Goal: Task Accomplishment & Management: Manage account settings

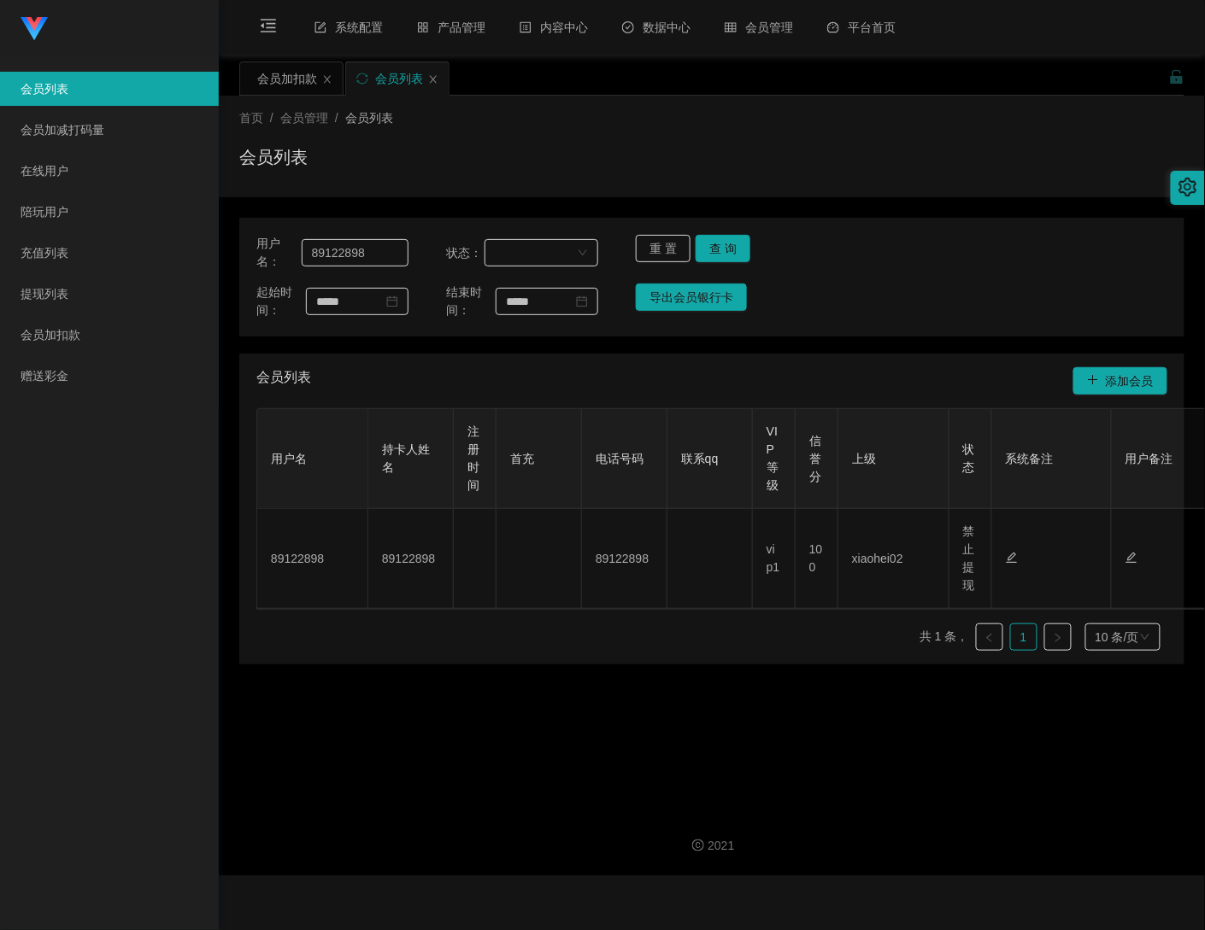
click at [931, 772] on main "关闭左侧 关闭右侧 关闭其它 刷新页面 会员加扣款 会员列表 首页 / 会员管理 / 会员列表 / 会员列表 用户名： 89122898 状态： 重 置 查 …" at bounding box center [712, 426] width 986 height 742
click at [381, 246] on input "89122898" at bounding box center [355, 252] width 107 height 27
paste input "lun1216"
type input "lun1216"
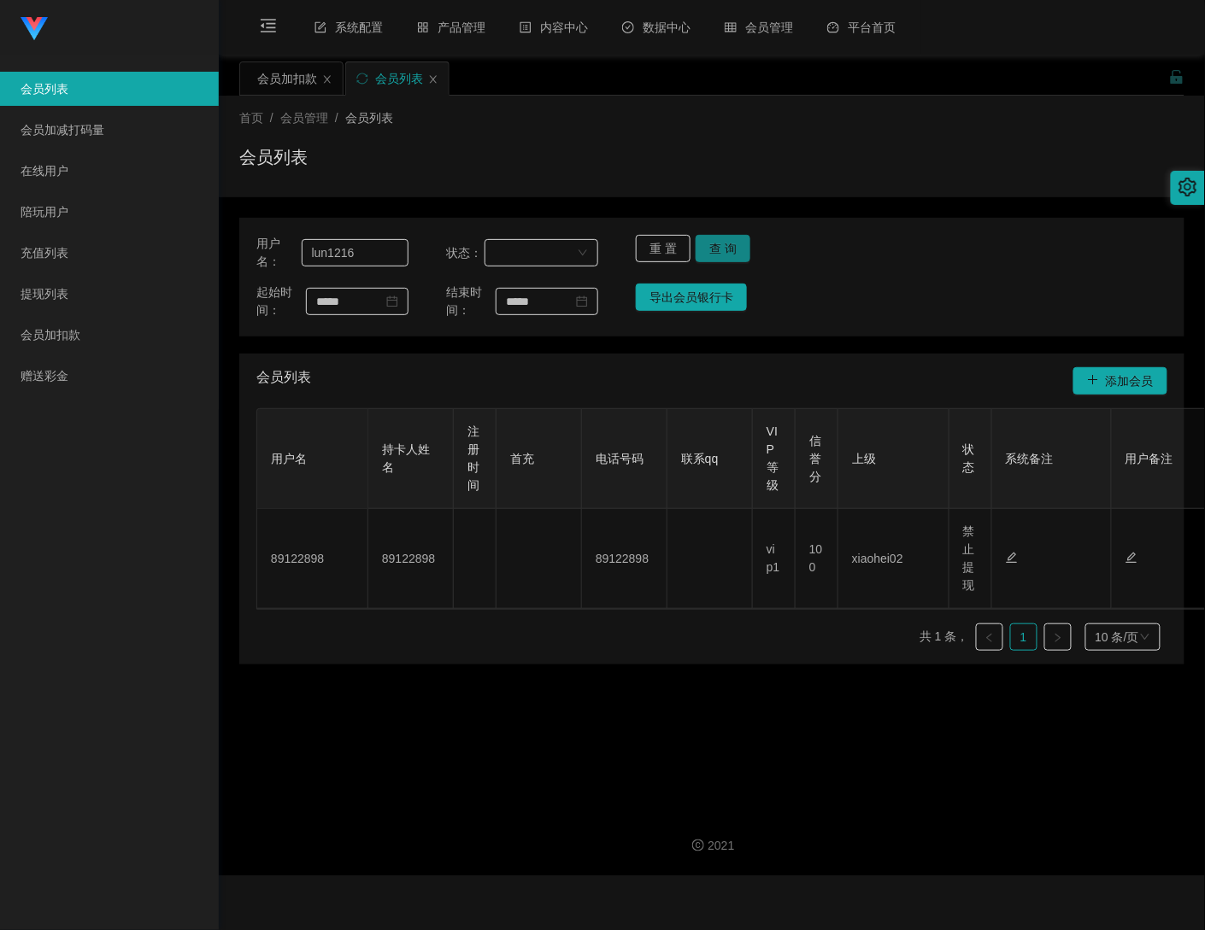
click at [719, 248] on button "查 询" at bounding box center [722, 248] width 55 height 27
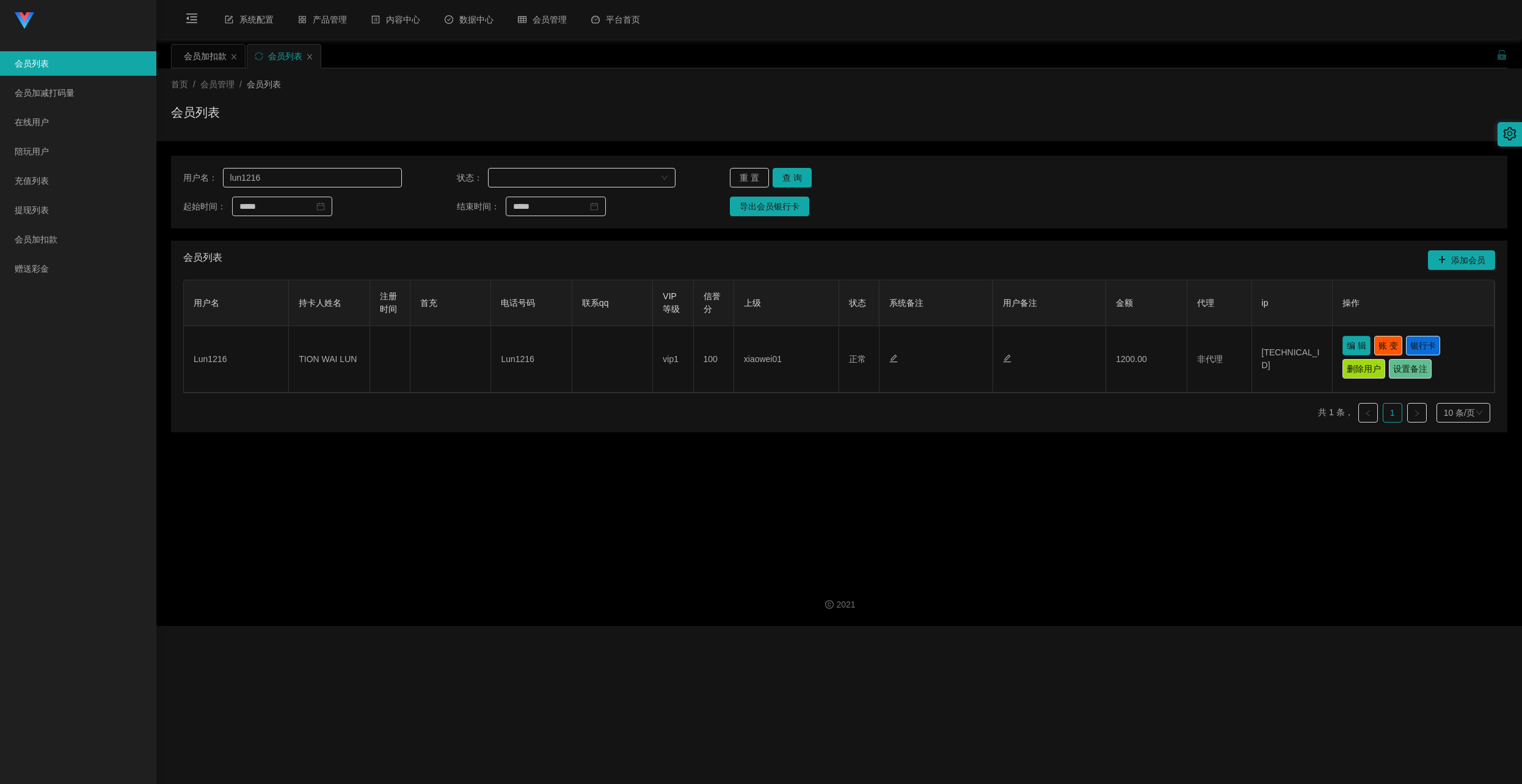
click at [861, 347] on button "编 辑" at bounding box center [1356, 345] width 28 height 19
type input "Lun1216"
type input "TION WAI LUN"
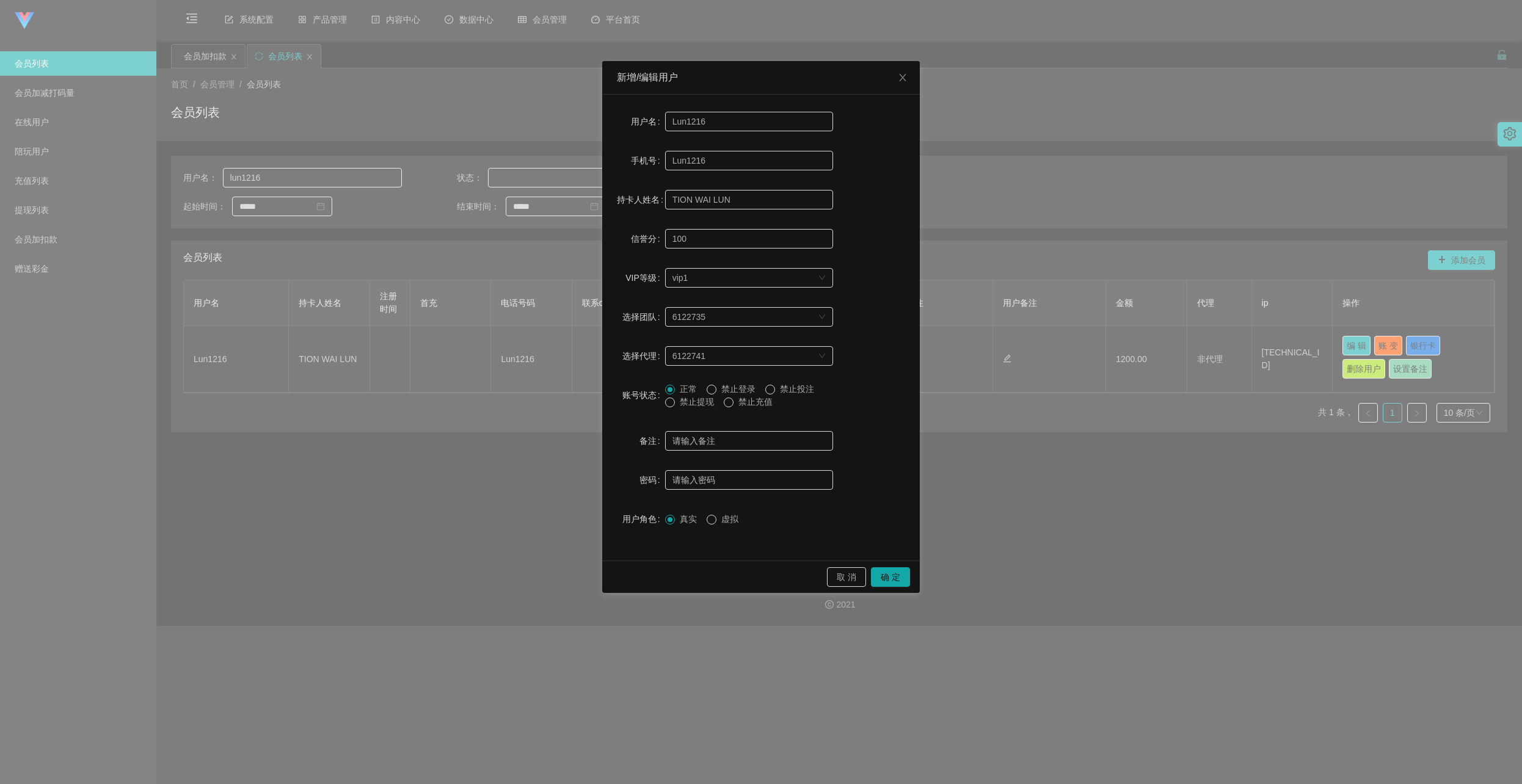
click at [702, 402] on span "禁止提现" at bounding box center [697, 402] width 44 height 10
click at [861, 577] on button "确 定" at bounding box center [890, 577] width 39 height 19
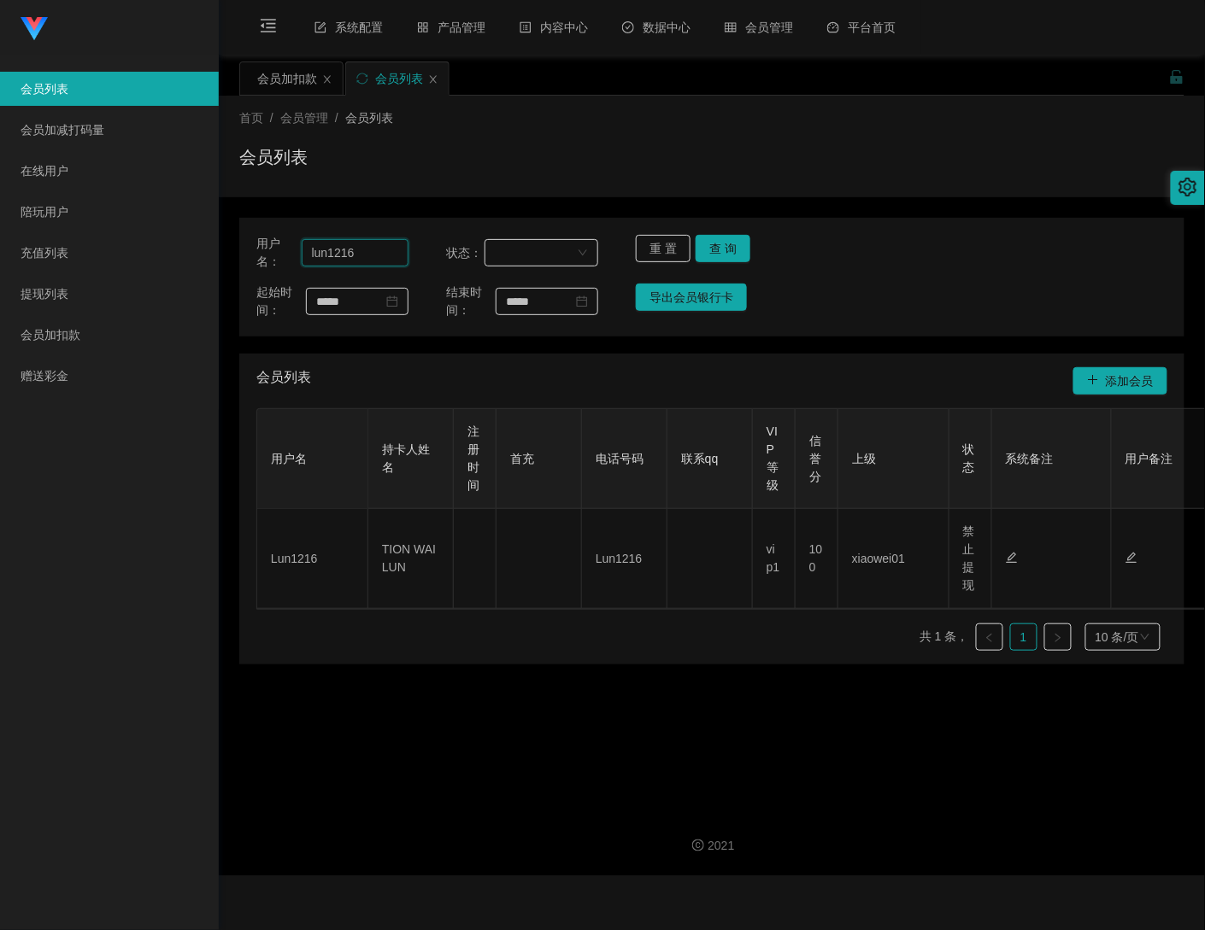
click at [367, 253] on input "lun1216" at bounding box center [355, 252] width 107 height 27
paste input "timothy6683"
type input "timothy6683"
click at [713, 248] on button "查 询" at bounding box center [722, 248] width 55 height 27
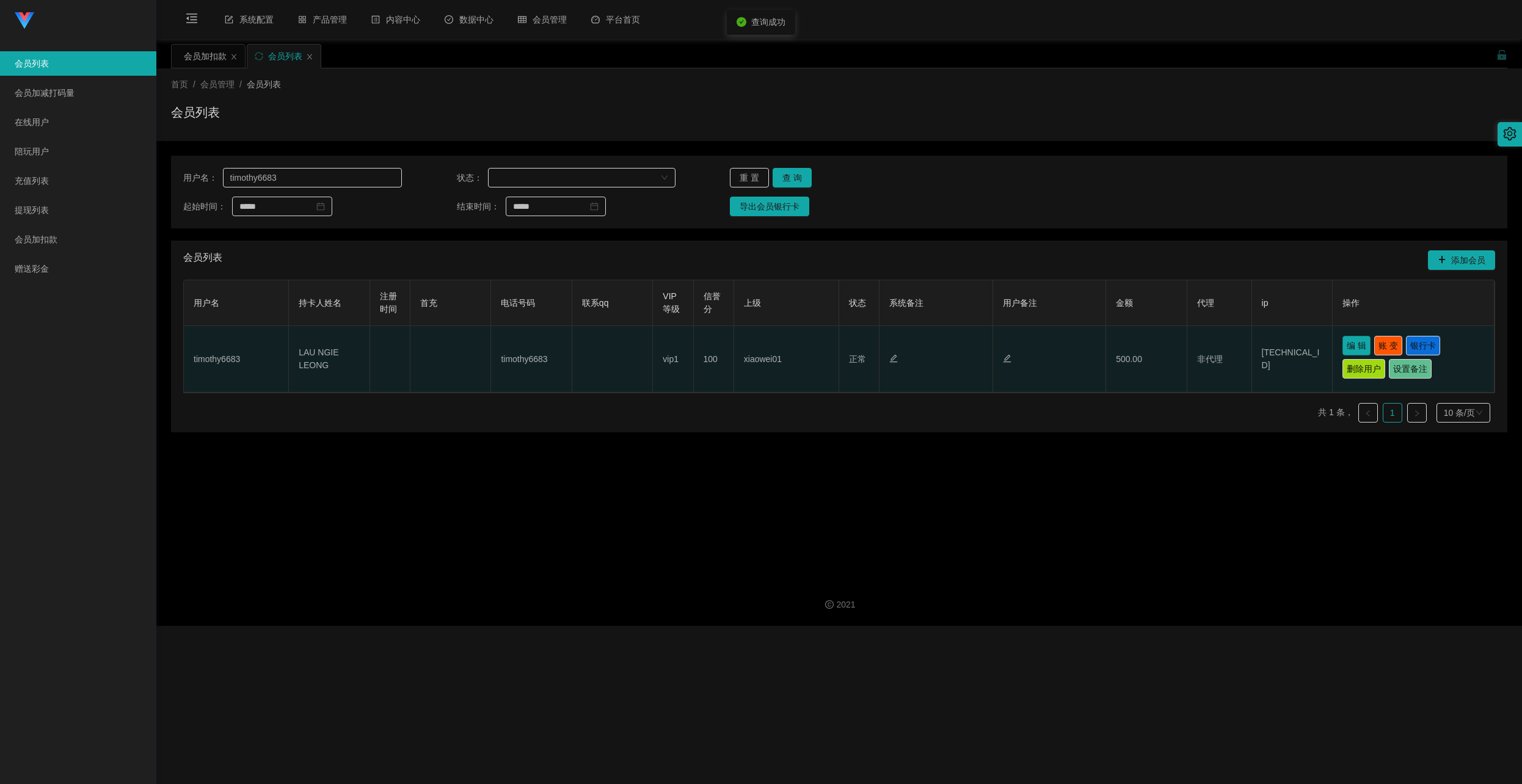
click at [861, 345] on button "编 辑" at bounding box center [1356, 345] width 28 height 19
type input "timothy6683"
type input "LAU NGIE LEONG"
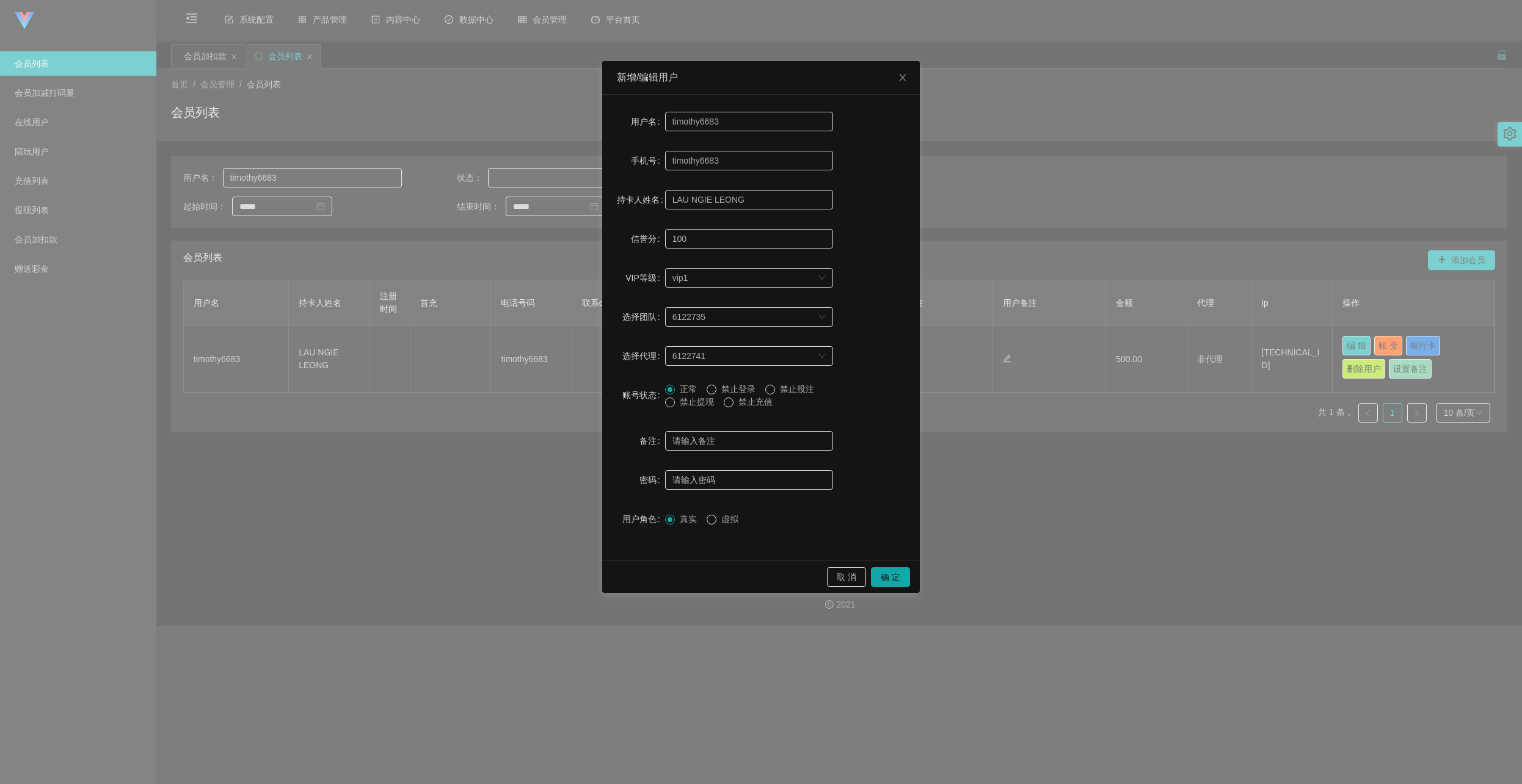
click at [689, 399] on span "禁止提现" at bounding box center [697, 402] width 44 height 10
click at [861, 582] on button "确 定" at bounding box center [890, 577] width 39 height 19
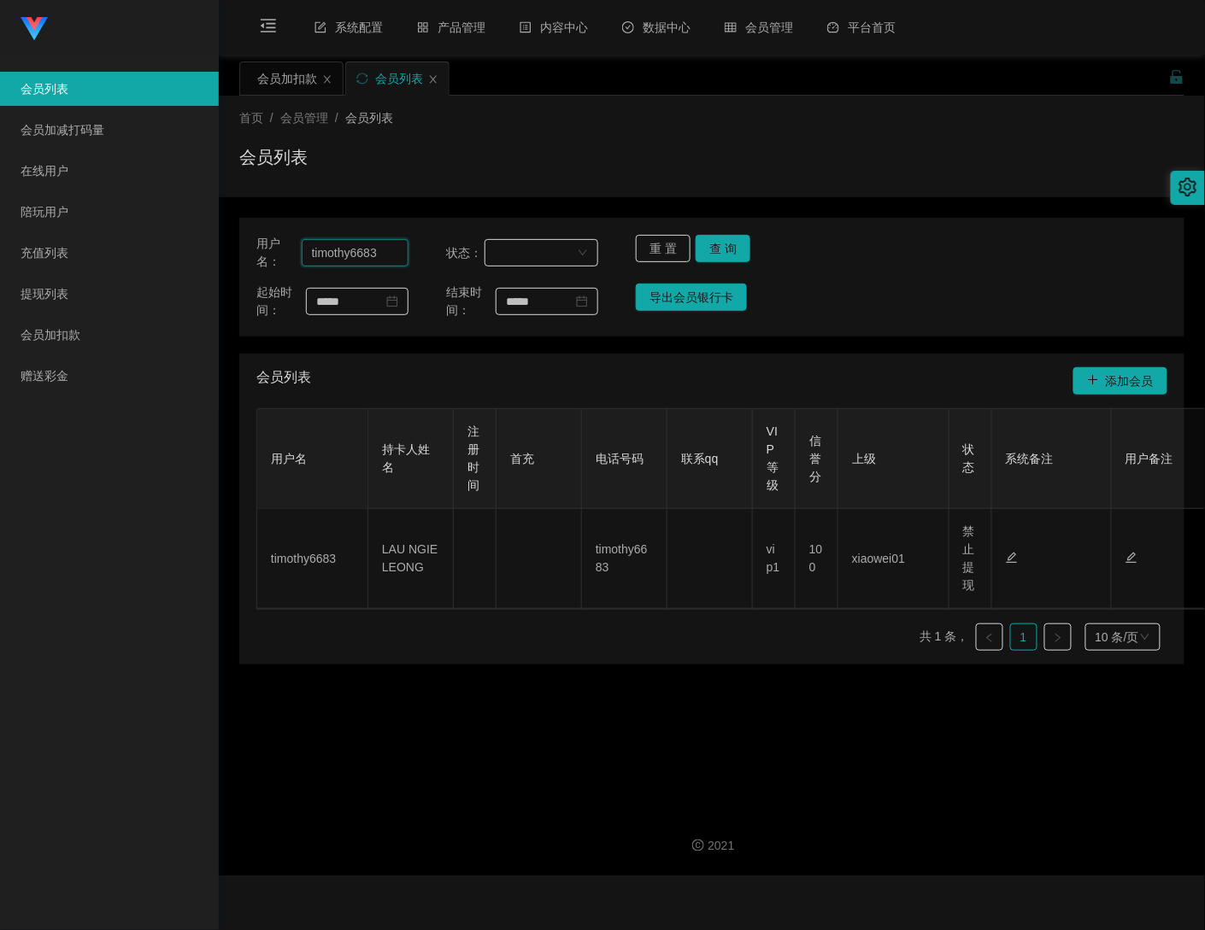
click at [378, 249] on input "timothy6683" at bounding box center [355, 252] width 107 height 27
paste input "fun11"
type input "fun1183"
click at [713, 250] on button "查 询" at bounding box center [722, 248] width 55 height 27
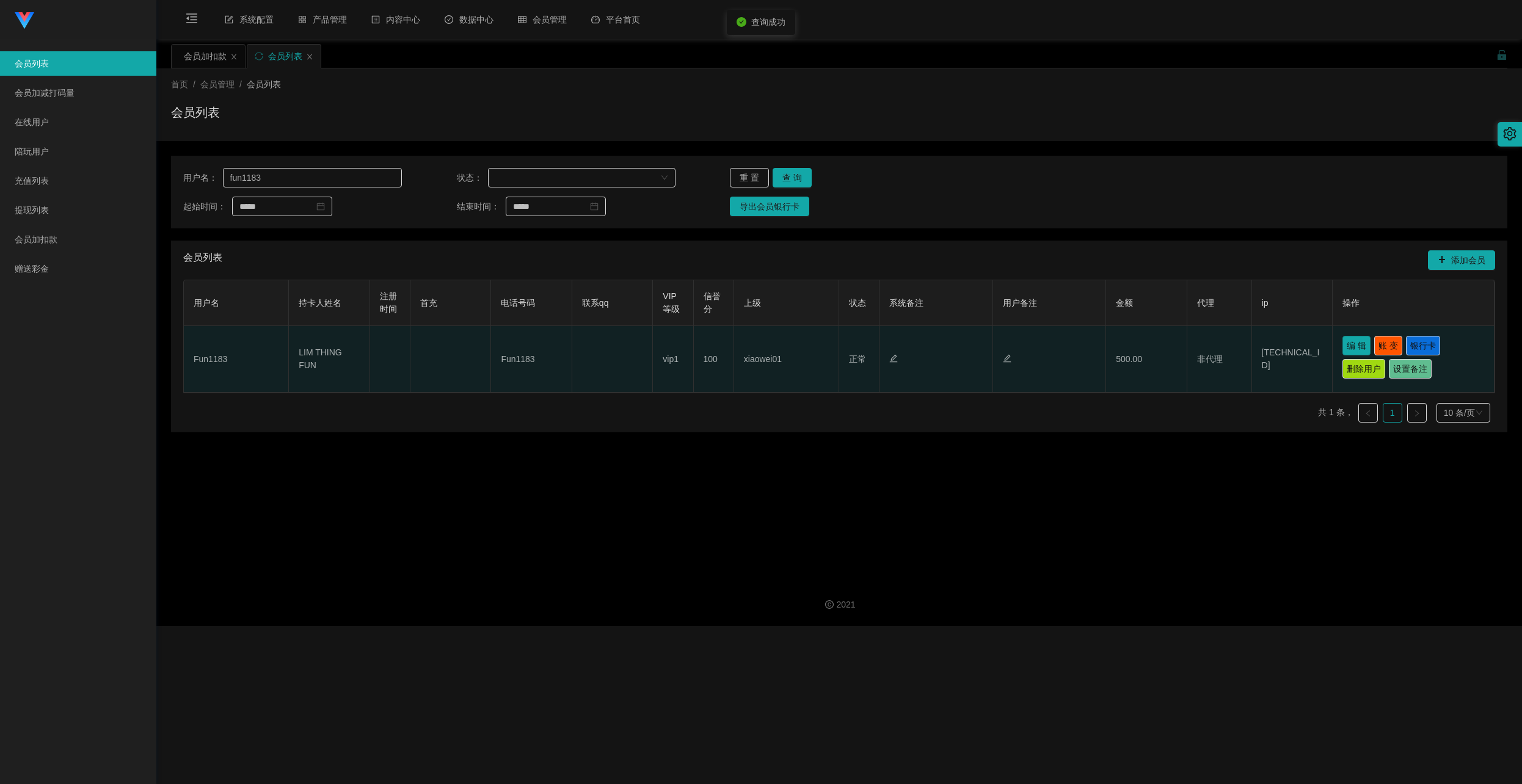
click at [861, 342] on button "编 辑" at bounding box center [1356, 345] width 28 height 19
type input "Fun1183"
type input "LIM THING FUN"
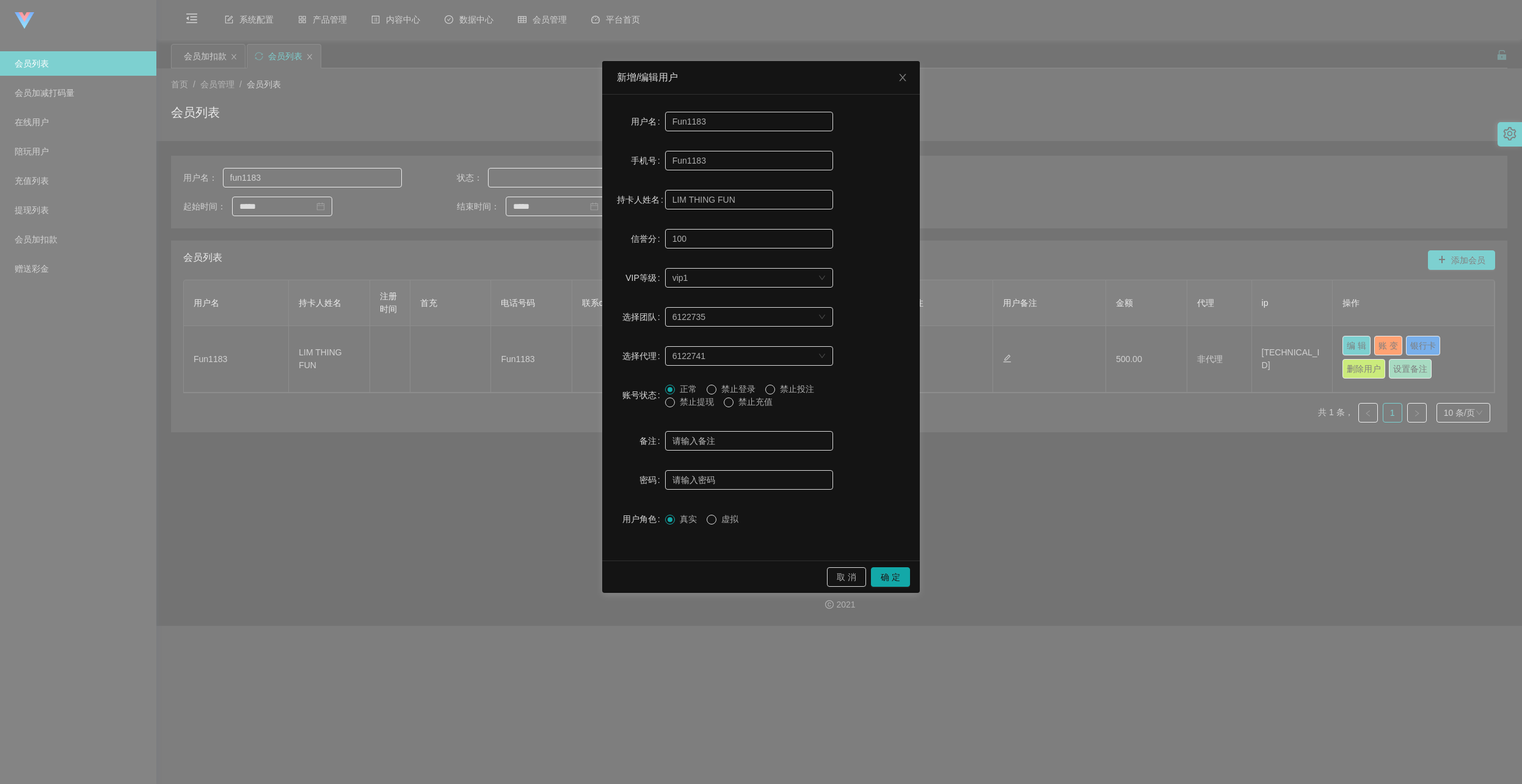
click at [697, 401] on span "禁止提现" at bounding box center [697, 402] width 44 height 10
click at [861, 576] on button "确 定" at bounding box center [890, 577] width 39 height 19
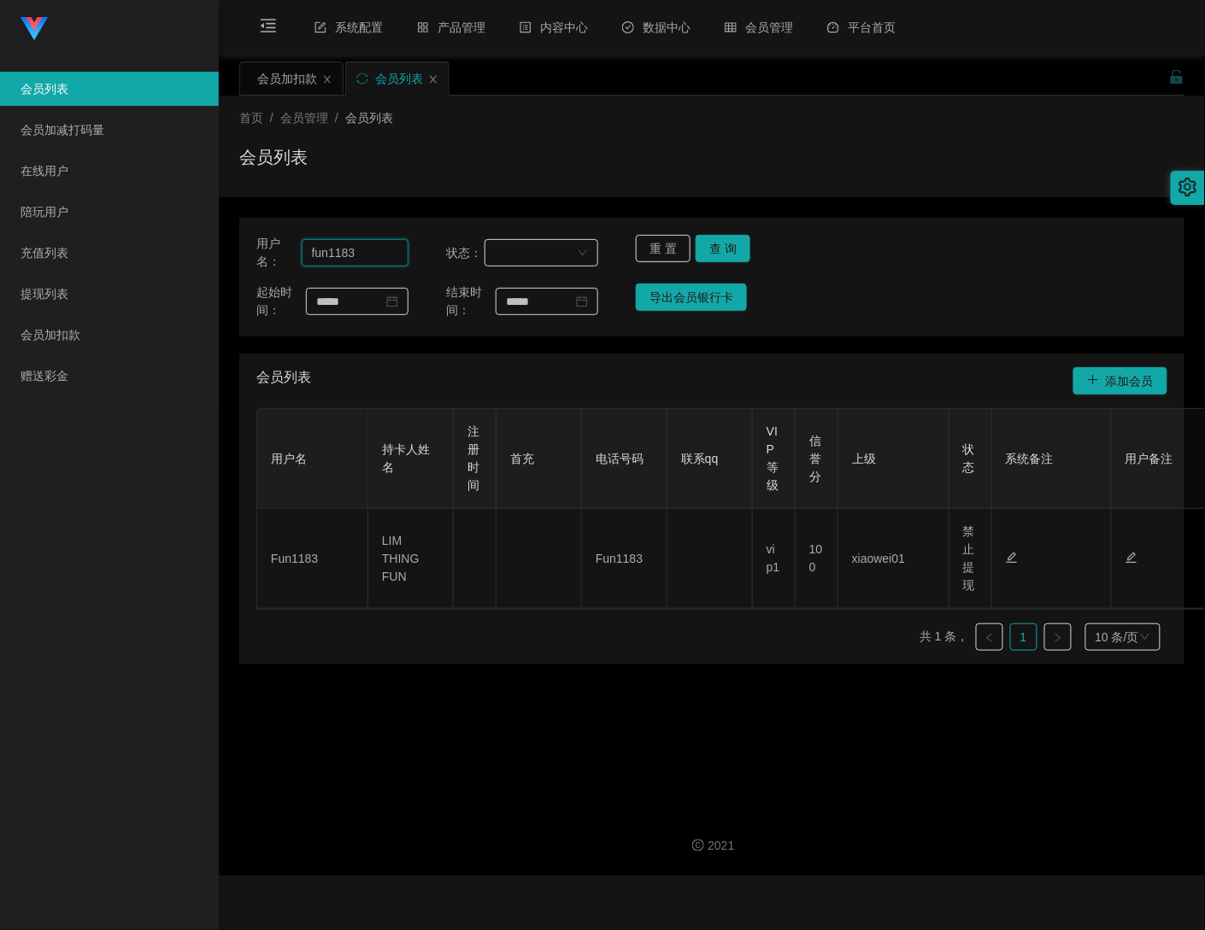
click at [378, 260] on input "fun1183" at bounding box center [355, 252] width 107 height 27
paste input "gan7886"
type input "gan7886"
click at [730, 244] on button "查 询" at bounding box center [722, 248] width 55 height 27
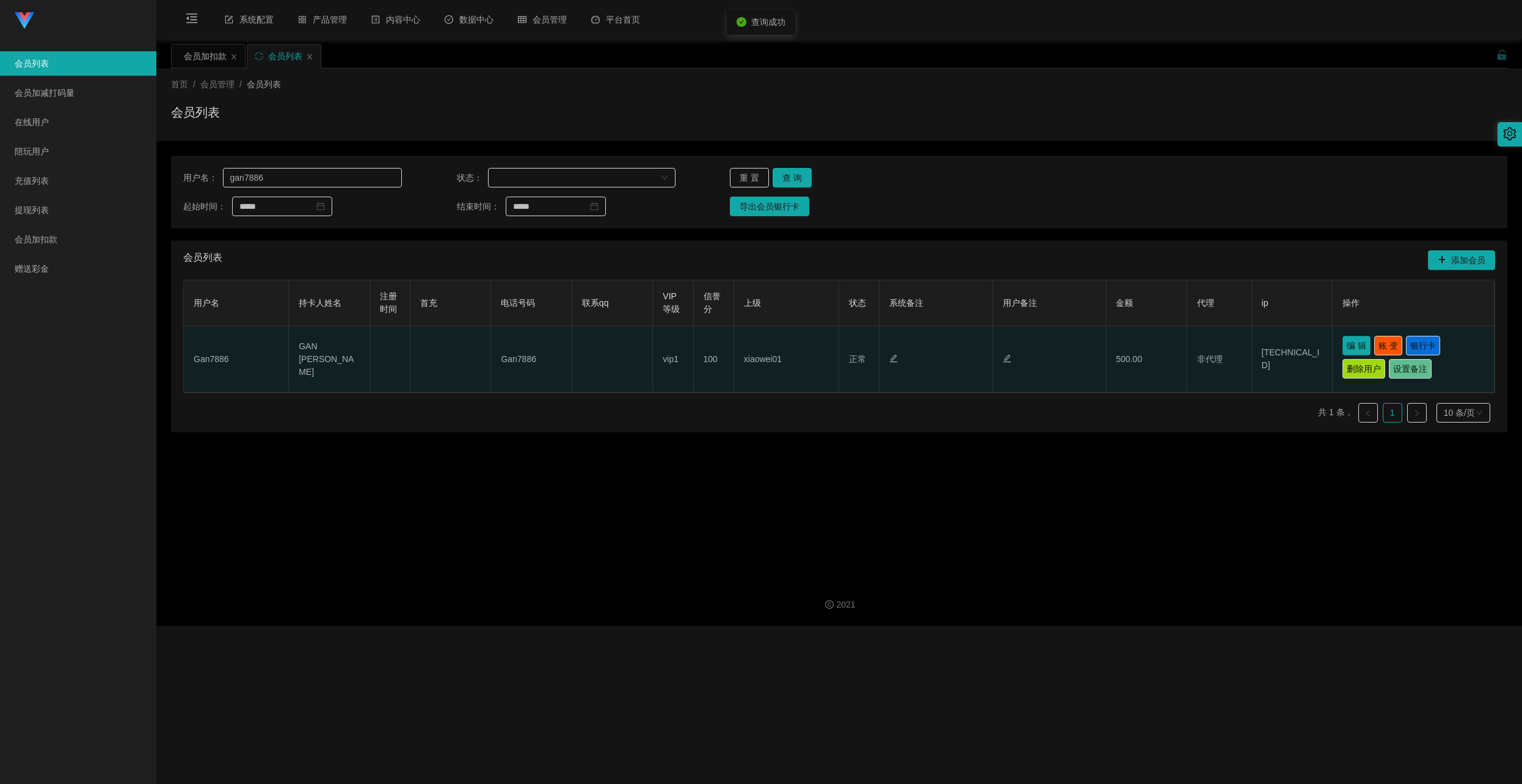
click at [861, 337] on button "编 辑" at bounding box center [1356, 345] width 28 height 19
type input "Gan7886"
type input "GAN [PERSON_NAME]"
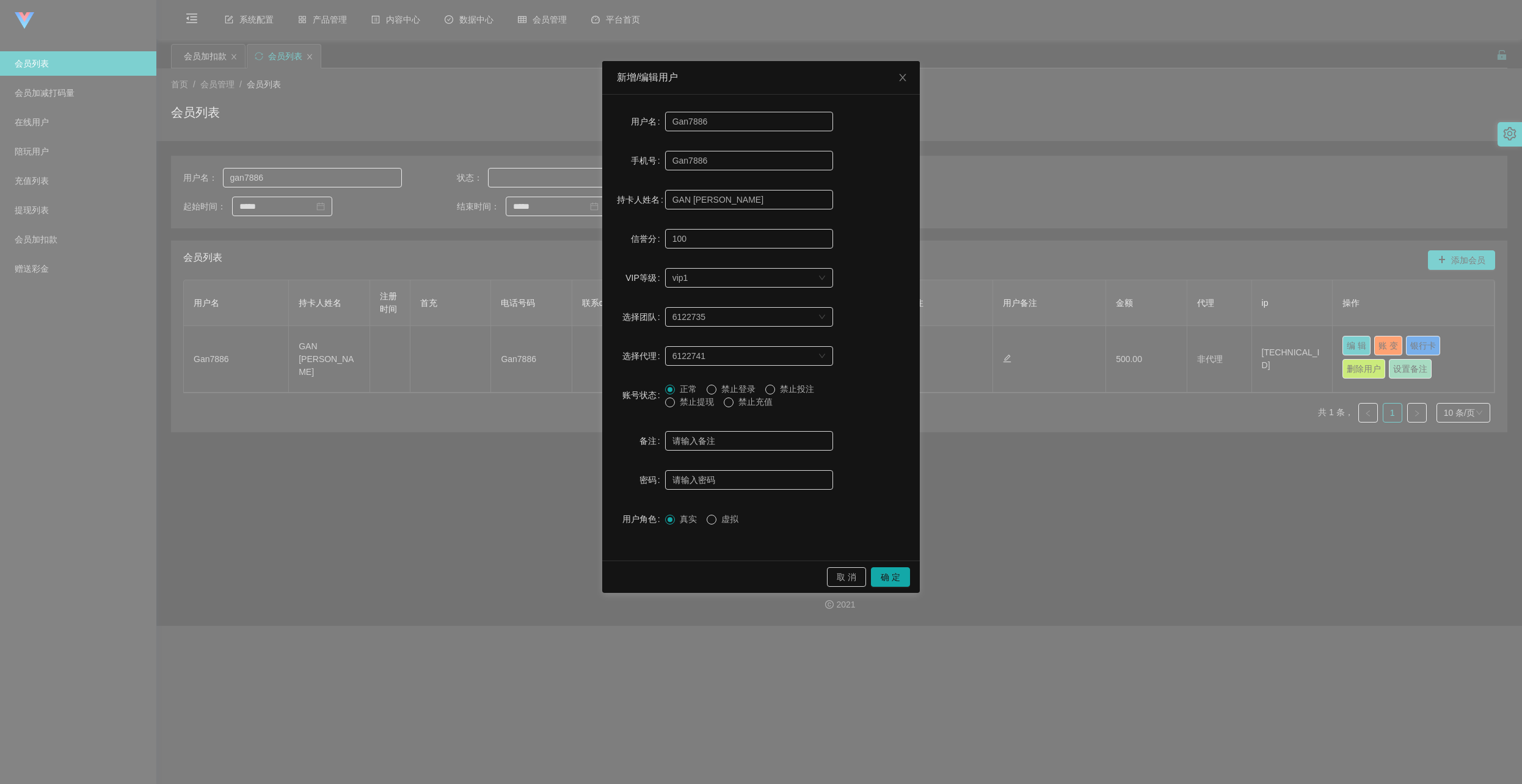
click at [676, 397] on span "禁止提现" at bounding box center [697, 402] width 44 height 10
click at [861, 579] on button "确 定" at bounding box center [890, 577] width 39 height 19
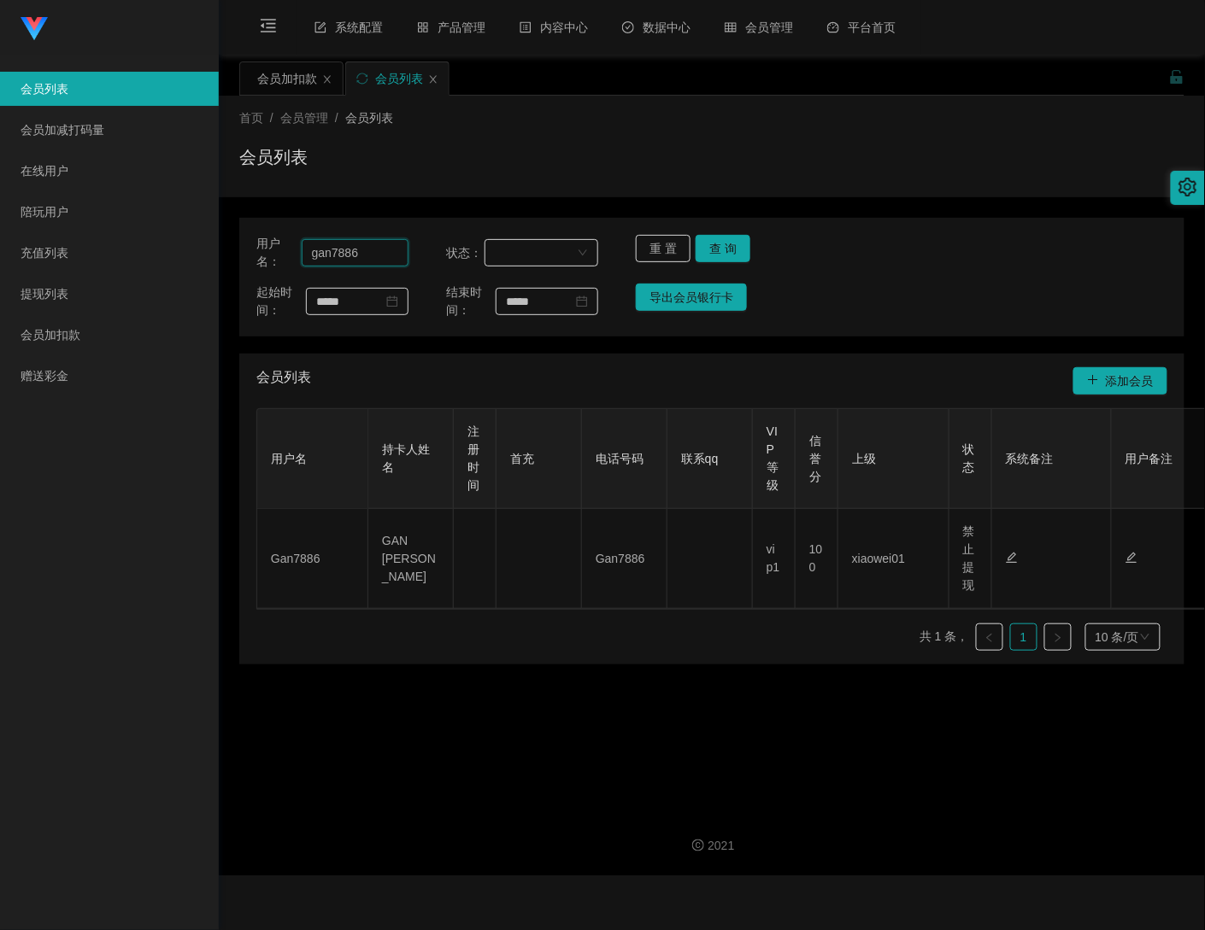
click at [390, 261] on input "gan7886" at bounding box center [355, 252] width 107 height 27
paste input "[PERSON_NAME]"
type input "[PERSON_NAME]"
click at [726, 255] on button "查 询" at bounding box center [722, 248] width 55 height 27
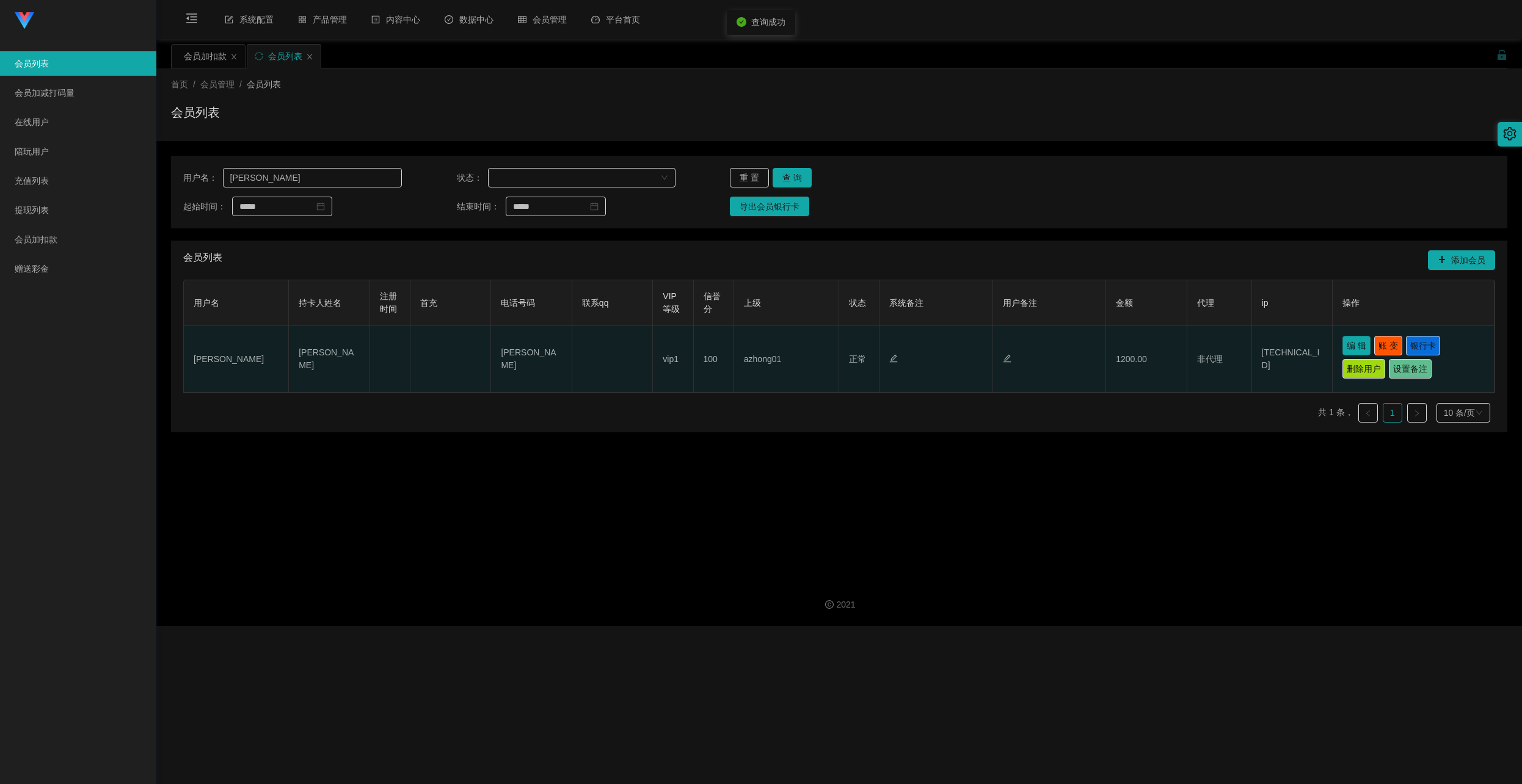
click at [861, 343] on button "编 辑" at bounding box center [1356, 345] width 28 height 19
type input "[PERSON_NAME]"
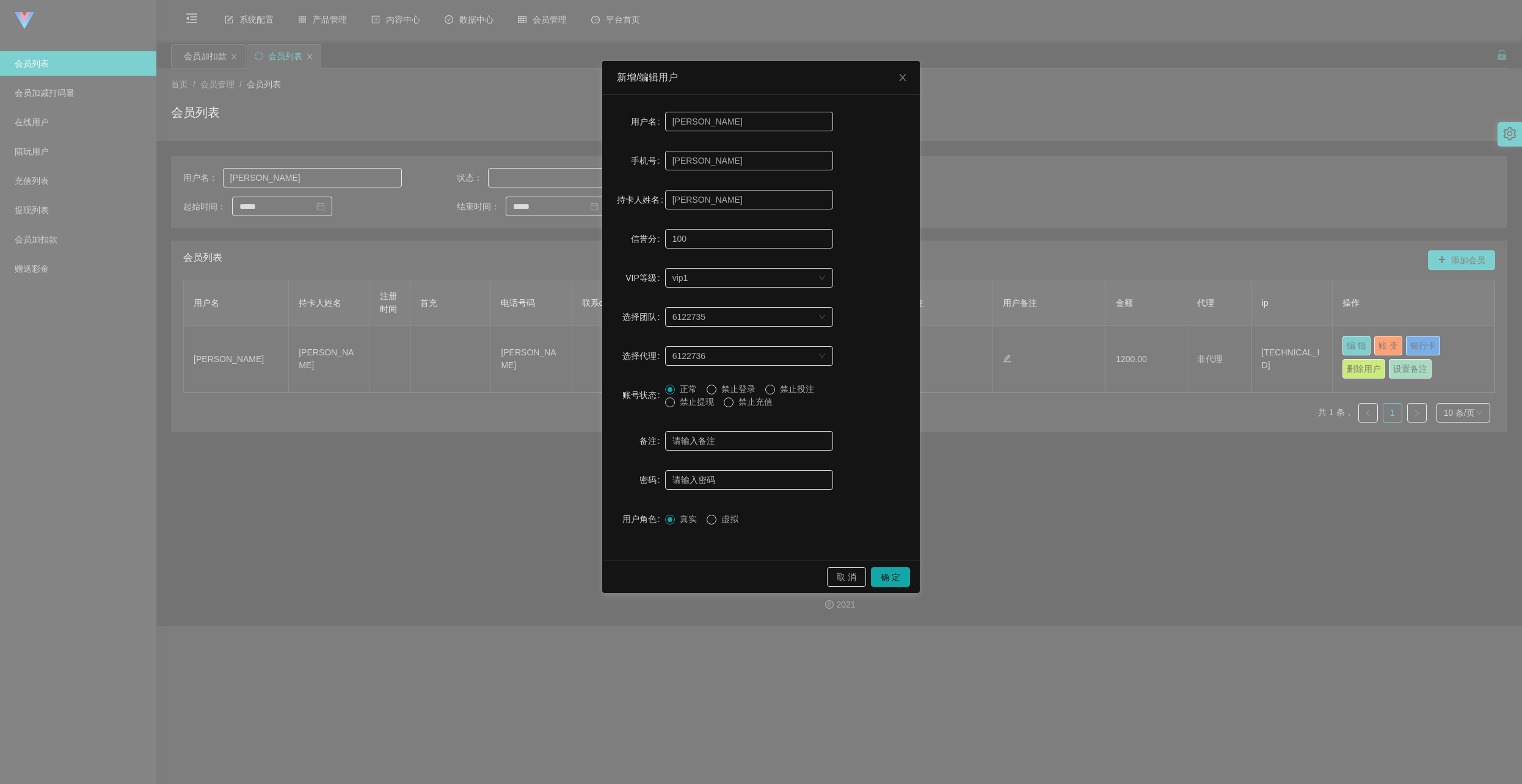
click at [693, 401] on span "禁止提现" at bounding box center [697, 402] width 44 height 10
click at [861, 575] on button "确 定" at bounding box center [890, 577] width 39 height 19
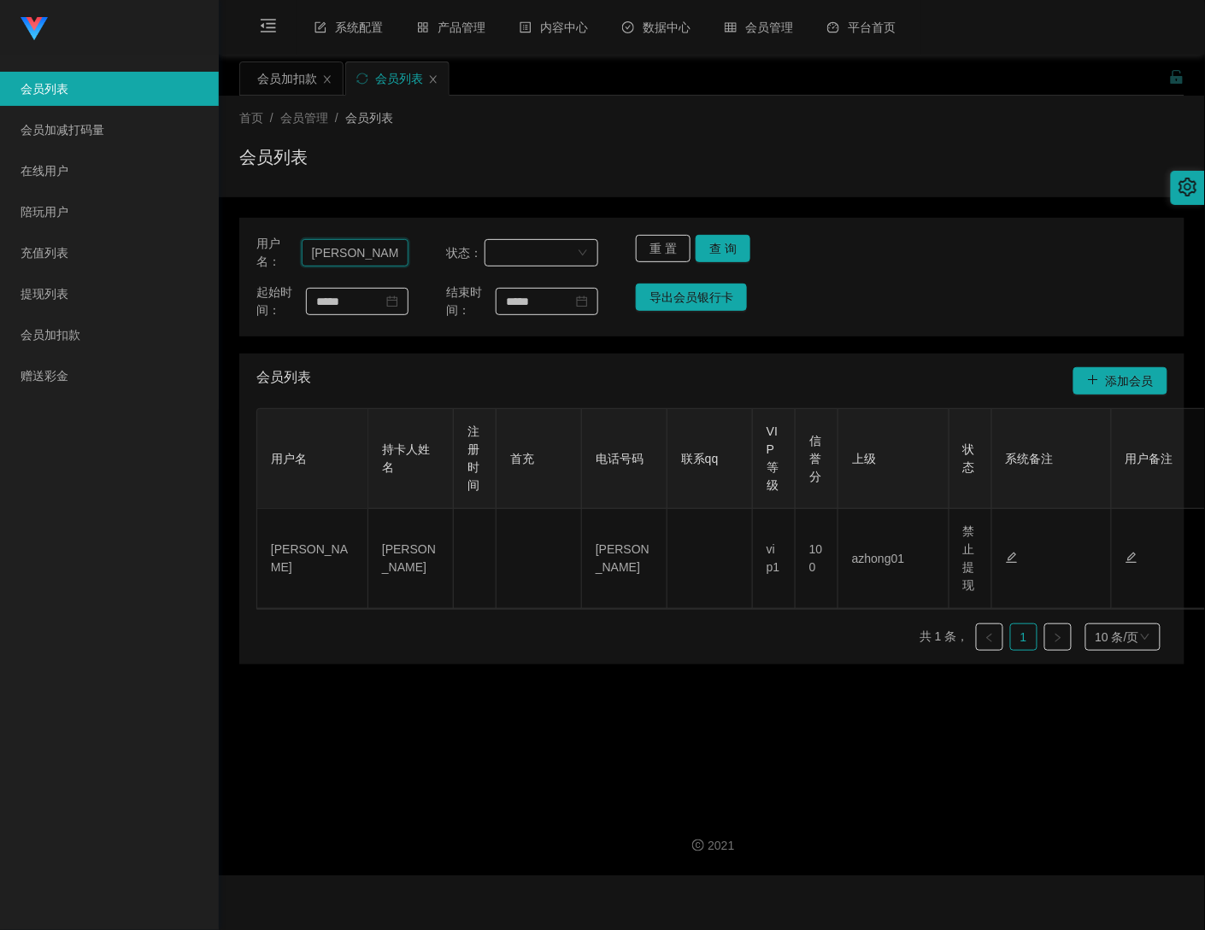
click at [367, 260] on input "[PERSON_NAME]" at bounding box center [355, 252] width 107 height 27
paste input "kk1234"
type input "kk1234"
click at [728, 241] on button "查 询" at bounding box center [722, 248] width 55 height 27
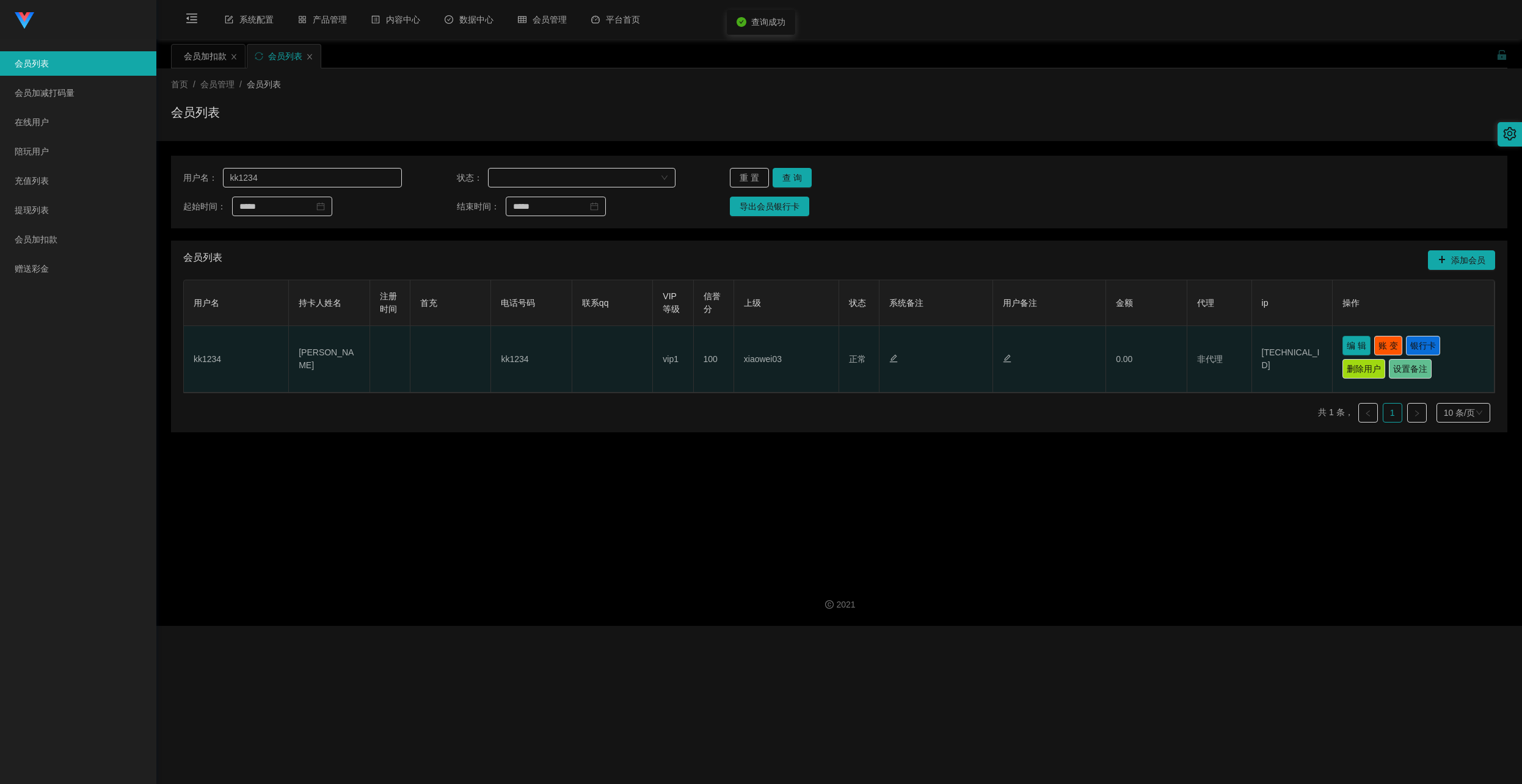
click at [861, 340] on button "编 辑" at bounding box center [1356, 345] width 28 height 19
type input "kk1234"
type input "[PERSON_NAME]"
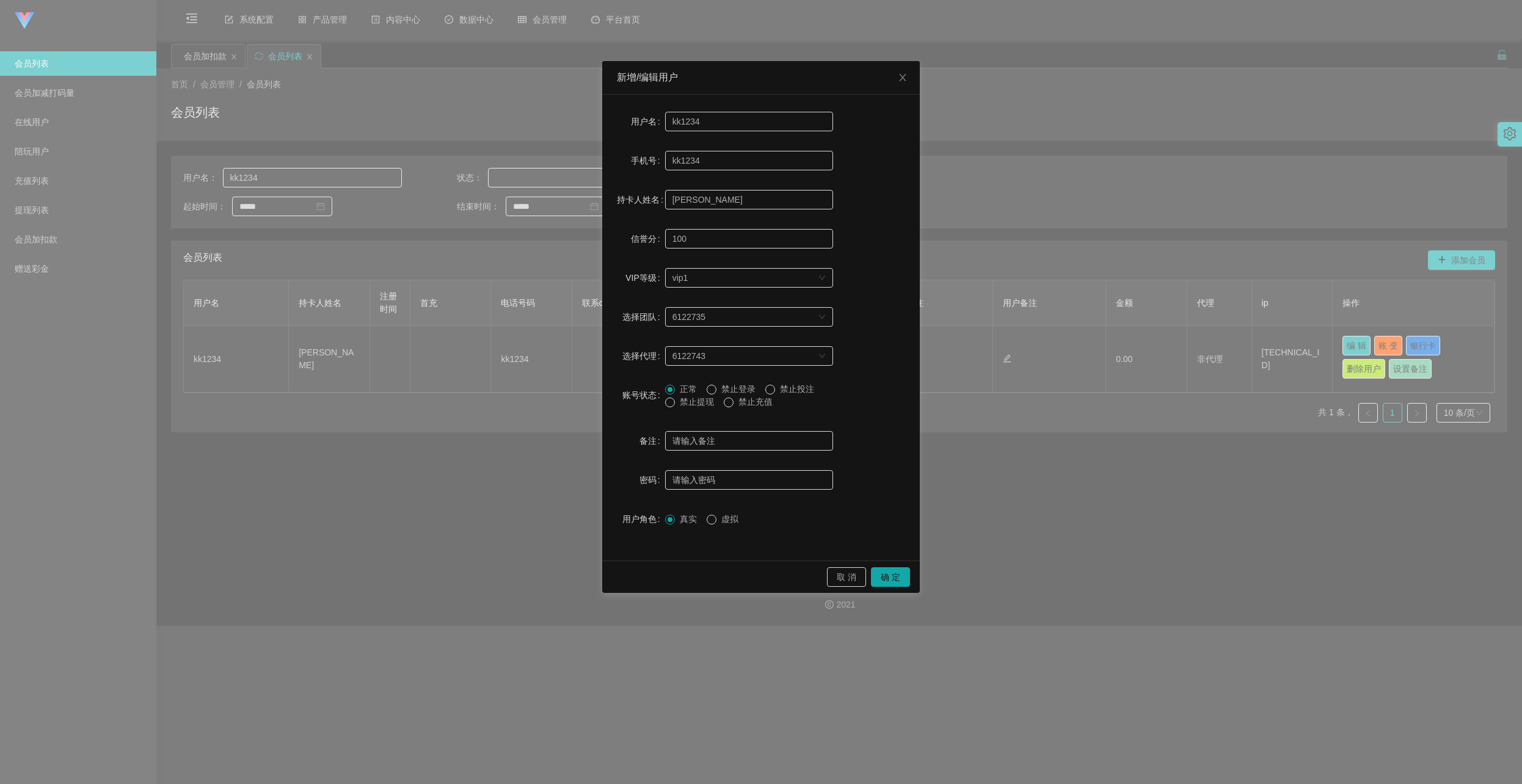
click at [699, 400] on span "禁止提现" at bounding box center [697, 402] width 44 height 10
click at [861, 575] on button "确 定" at bounding box center [890, 577] width 39 height 19
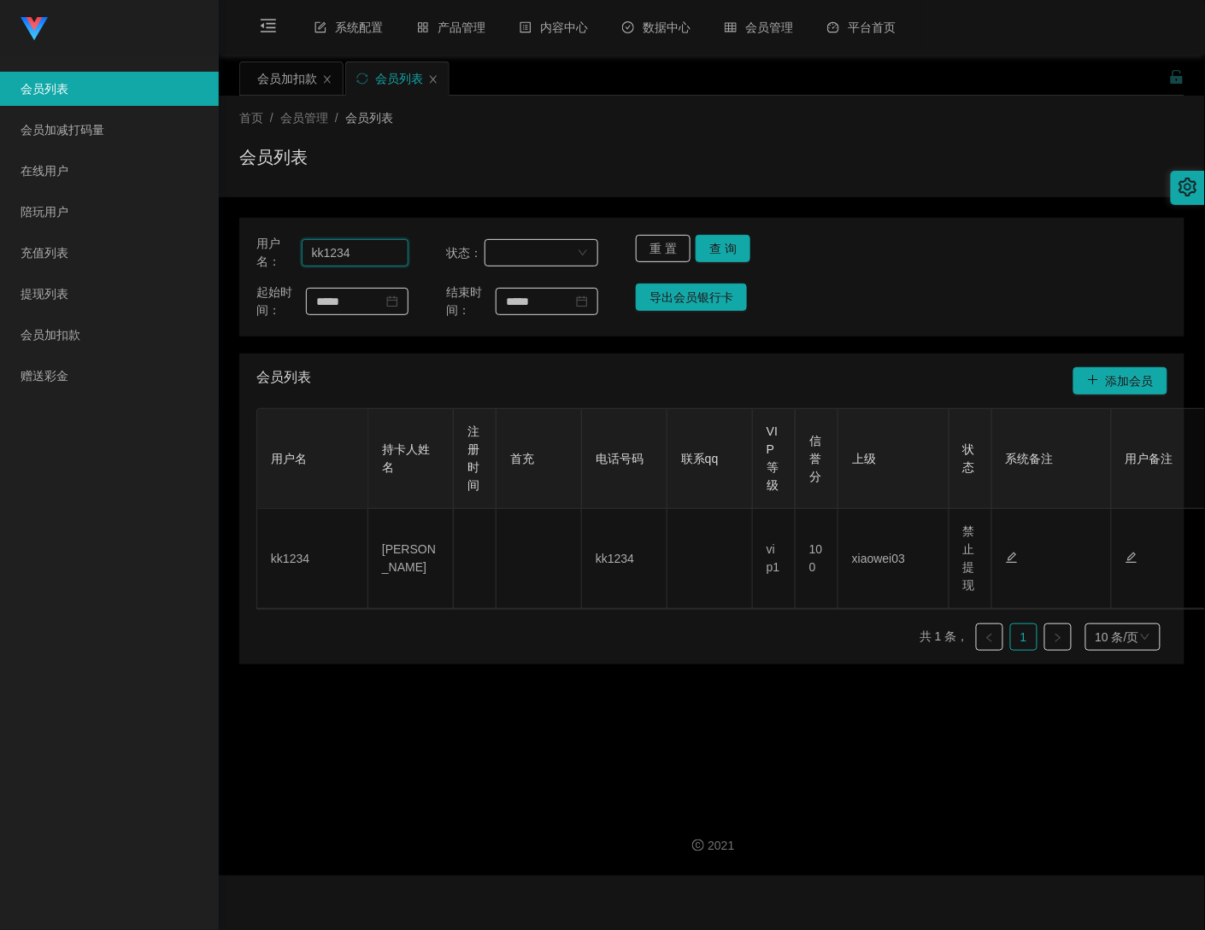
click at [360, 253] on input "kk1234" at bounding box center [355, 252] width 107 height 27
click at [359, 253] on input "kk1234" at bounding box center [355, 252] width 107 height 27
paste input "Yap"
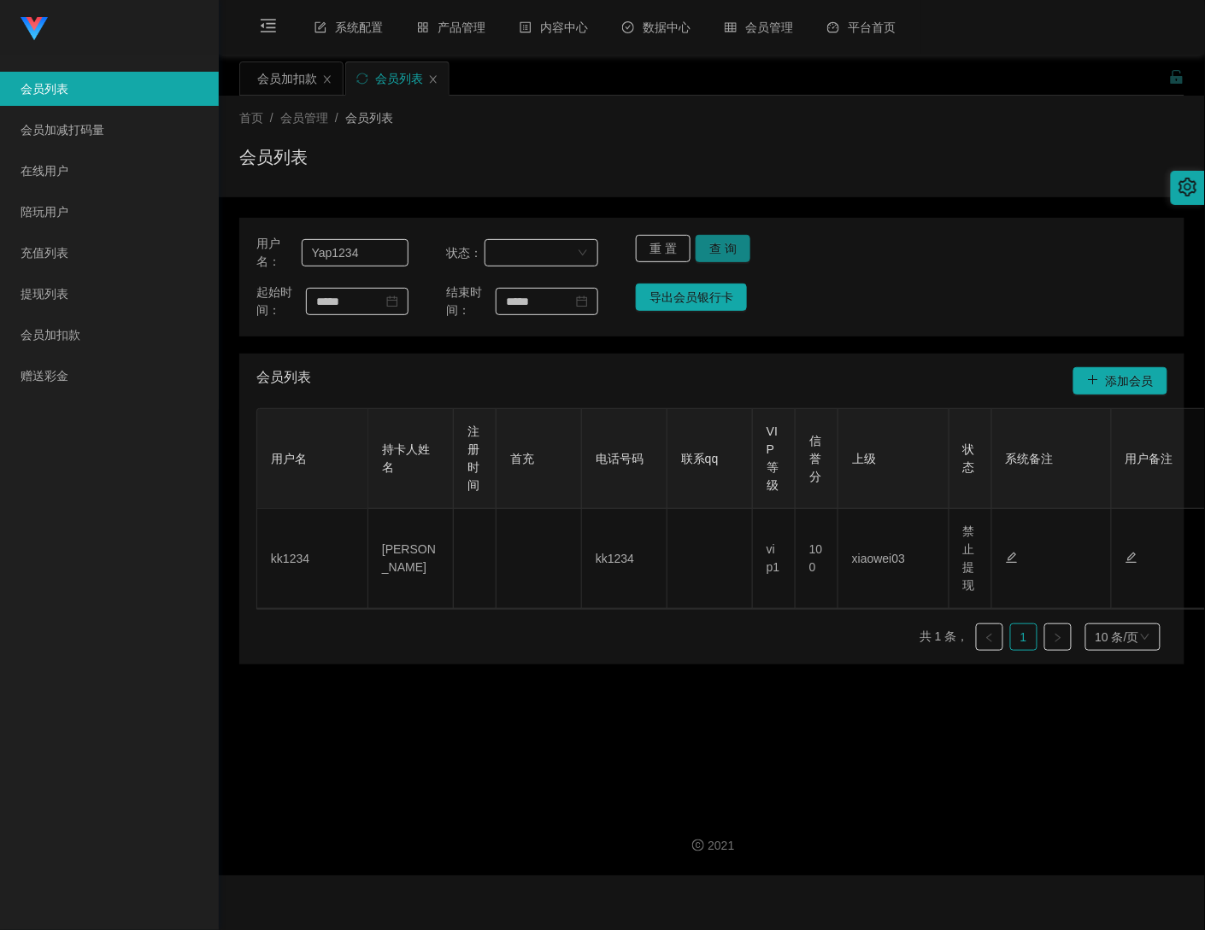
click at [731, 251] on button "查 询" at bounding box center [722, 248] width 55 height 27
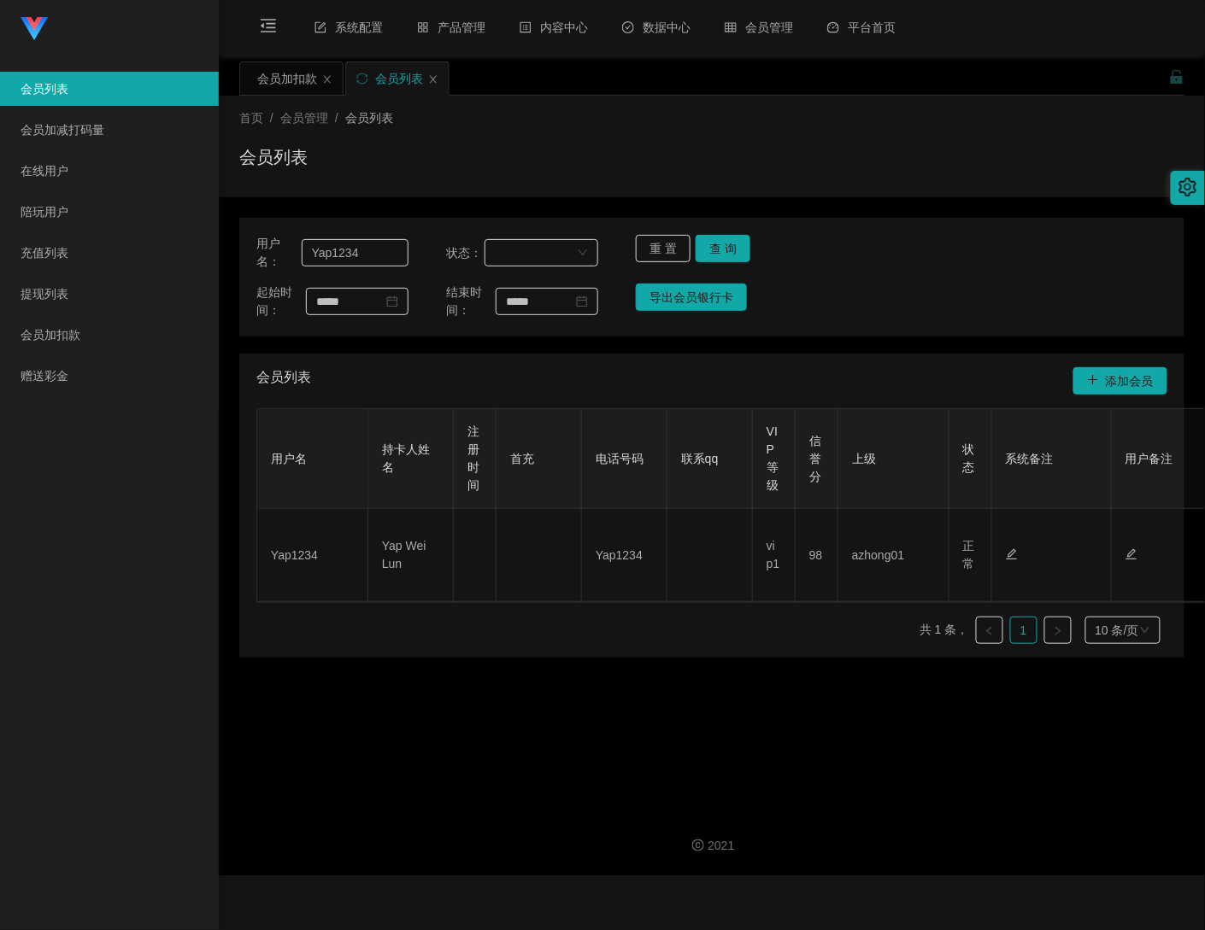
drag, startPoint x: 257, startPoint y: 2, endPoint x: 537, endPoint y: 137, distance: 310.3
click at [537, 137] on div "首页 / 会员管理 / 会员列表 / 会员列表" at bounding box center [711, 146] width 945 height 74
drag, startPoint x: 754, startPoint y: 0, endPoint x: 613, endPoint y: 164, distance: 215.7
click at [613, 162] on div "会员列表" at bounding box center [711, 163] width 945 height 39
drag, startPoint x: 267, startPoint y: 0, endPoint x: 633, endPoint y: 93, distance: 377.3
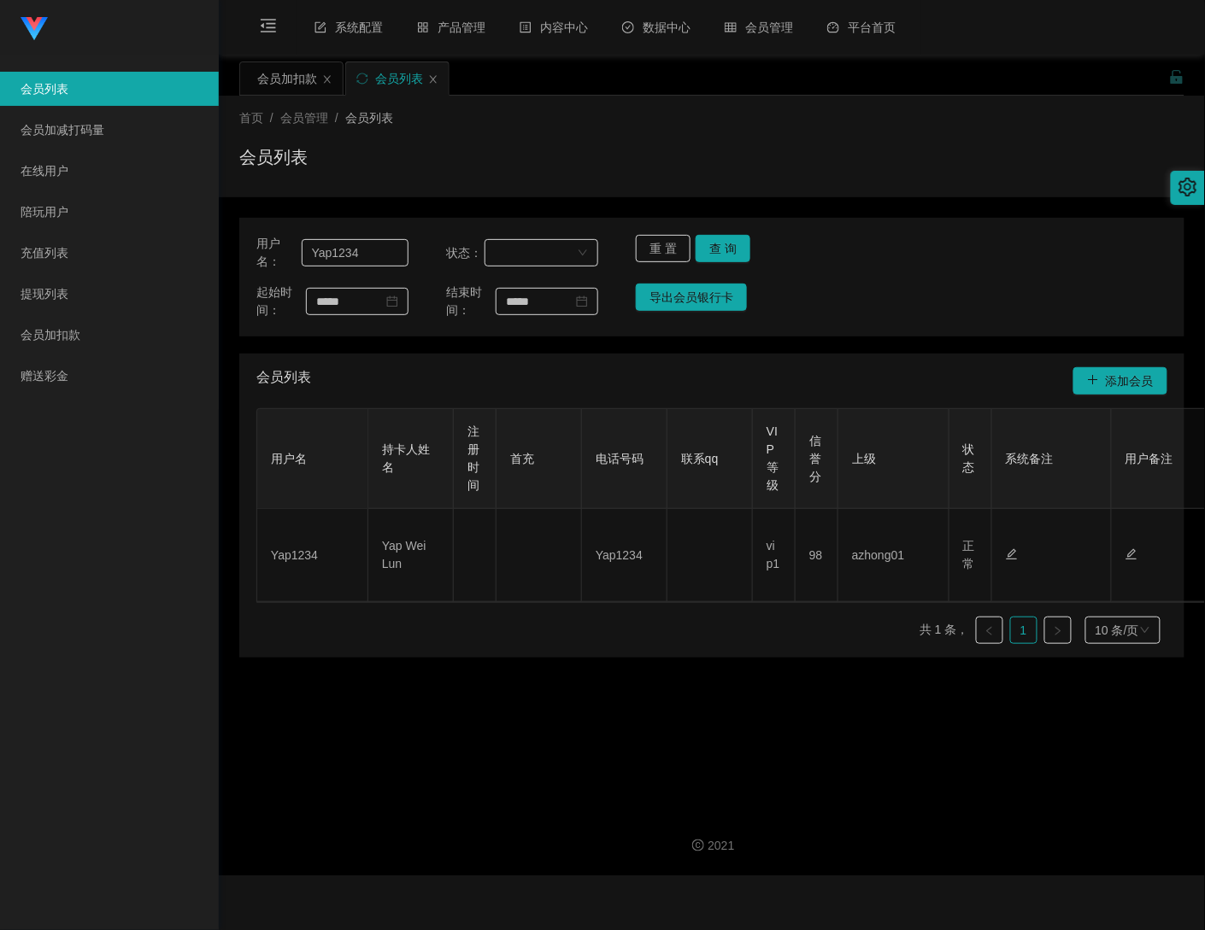
click at [633, 93] on div "会员加扣款 会员列表" at bounding box center [703, 91] width 929 height 59
click at [367, 247] on input "Yap1234" at bounding box center [355, 252] width 107 height 27
paste input "James123456"
type input "James123456"
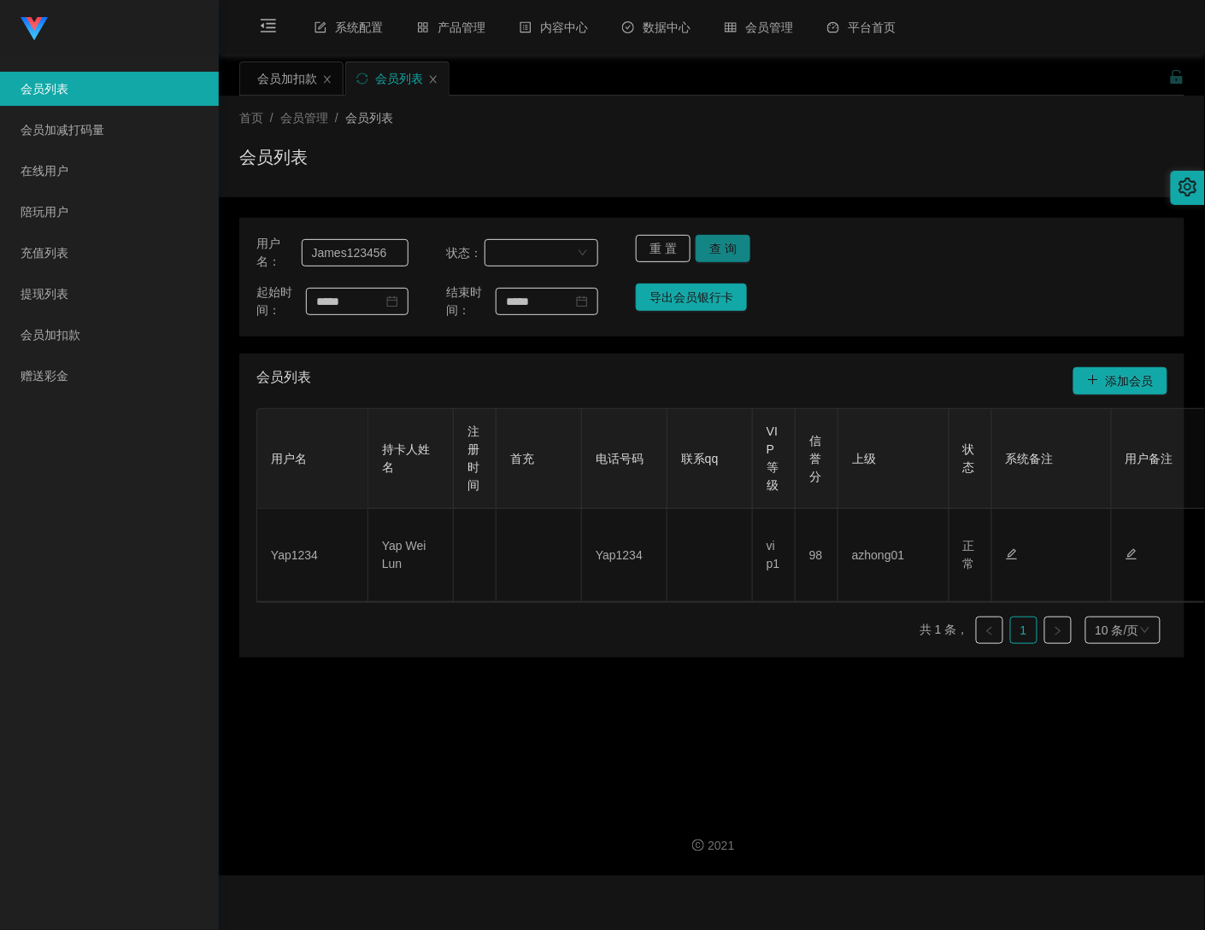
click at [716, 247] on button "查 询" at bounding box center [722, 248] width 55 height 27
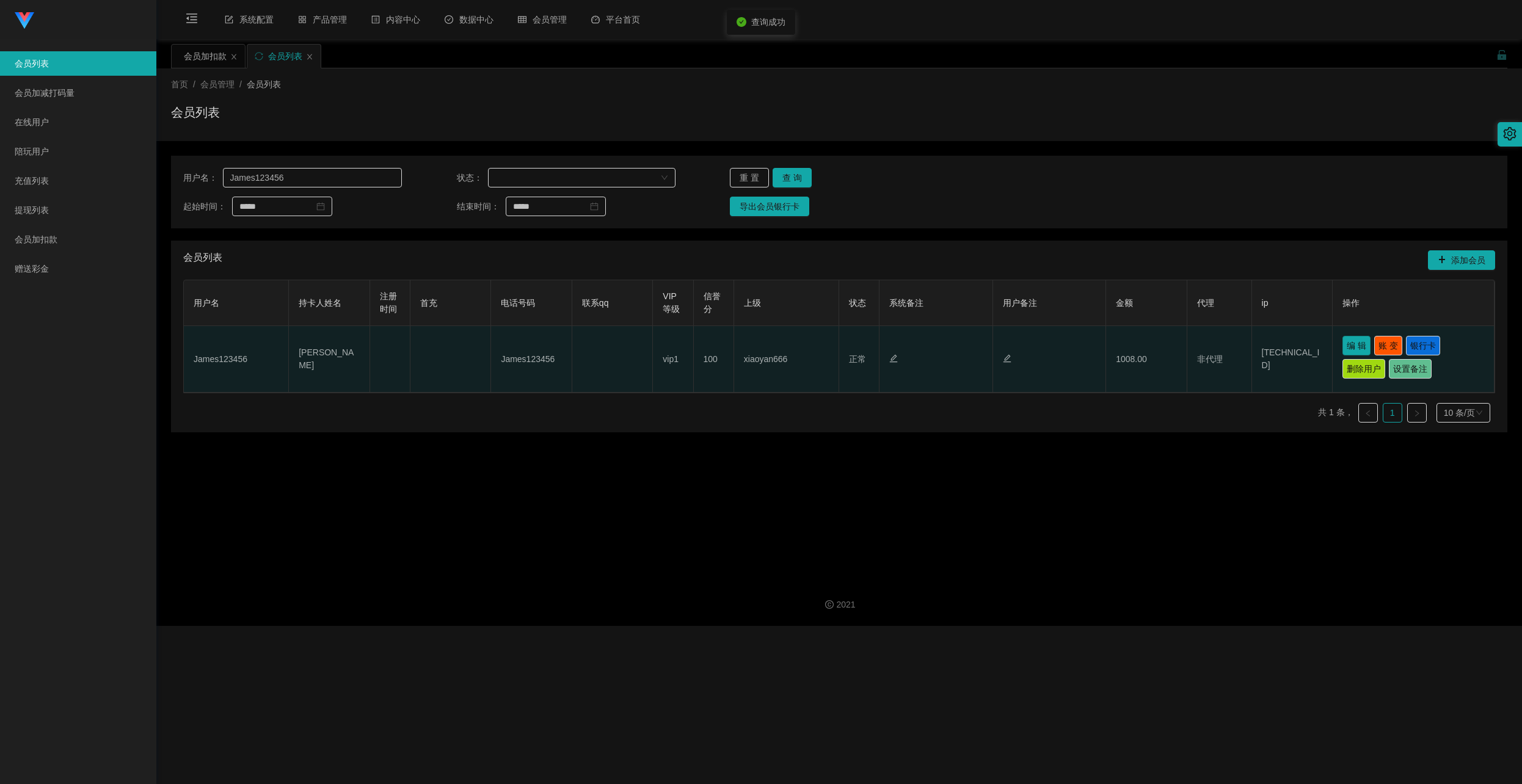
click at [861, 343] on button "编 辑" at bounding box center [1356, 345] width 28 height 19
type input "James123456"
type input "[PERSON_NAME]"
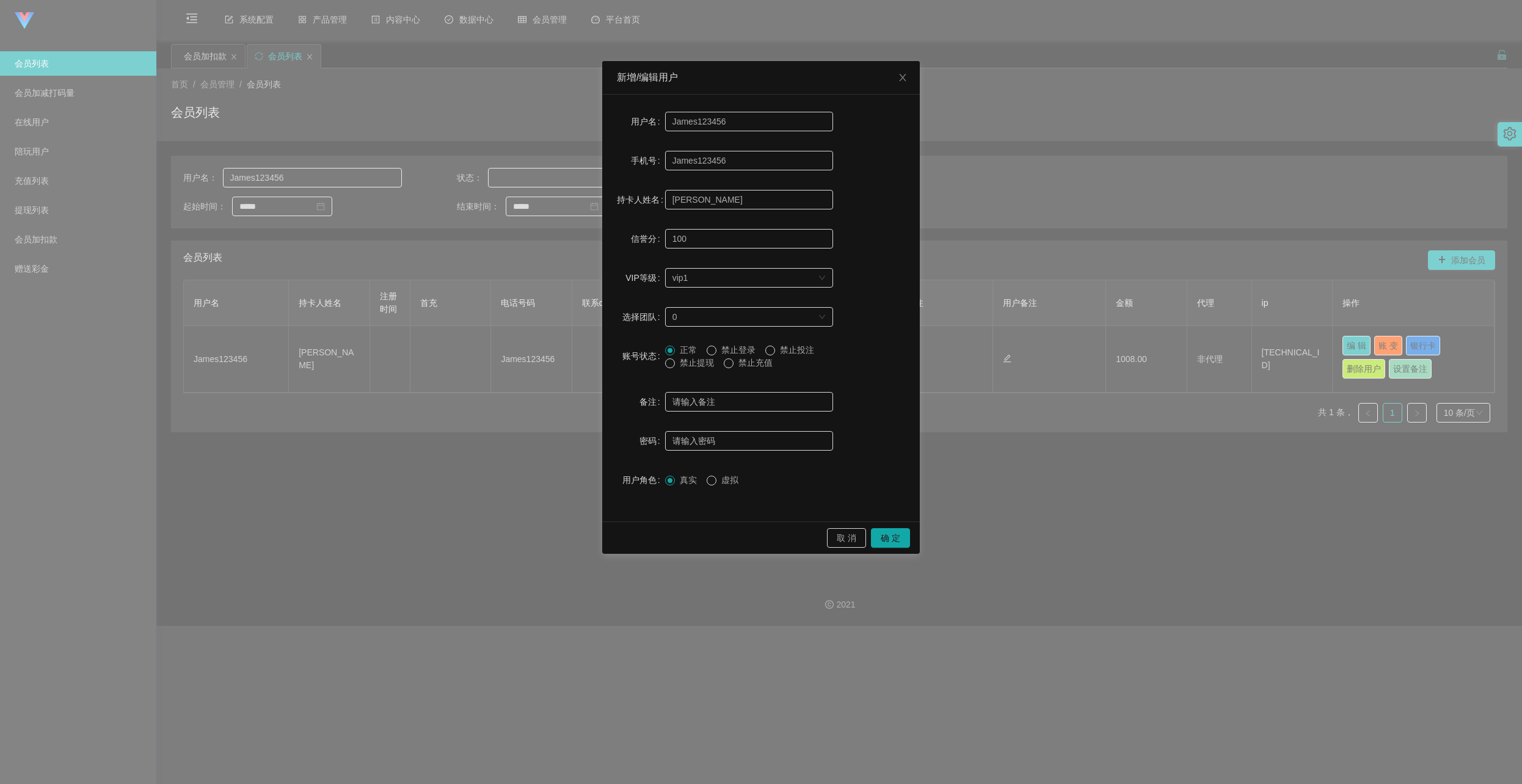
click at [694, 364] on span "禁止提现" at bounding box center [697, 363] width 44 height 10
click at [861, 536] on button "确 定" at bounding box center [890, 537] width 39 height 19
